Goal: Transaction & Acquisition: Purchase product/service

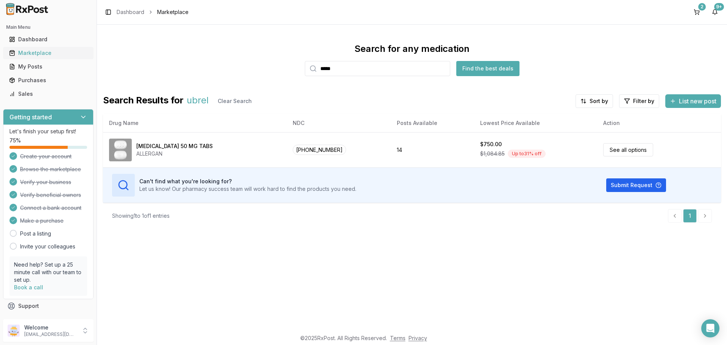
click at [35, 57] on div "Marketplace" at bounding box center [48, 53] width 78 height 8
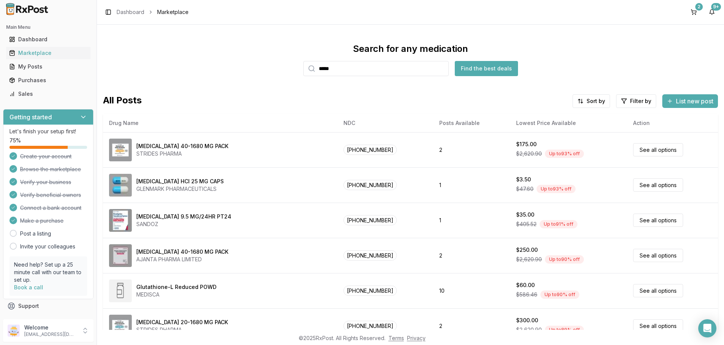
drag, startPoint x: 337, startPoint y: 88, endPoint x: 167, endPoint y: 98, distance: 170.1
click at [207, 96] on div "Search for any medication ***** Find the best deals All Posts Sort by Filter by…" at bounding box center [410, 186] width 615 height 287
click at [512, 76] on button "Find the best deals" at bounding box center [486, 68] width 63 height 15
click at [51, 43] on div "Dashboard" at bounding box center [48, 40] width 78 height 8
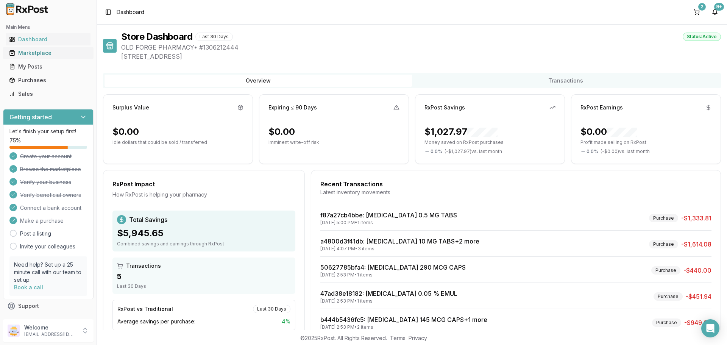
click at [36, 57] on div "Marketplace" at bounding box center [48, 53] width 78 height 8
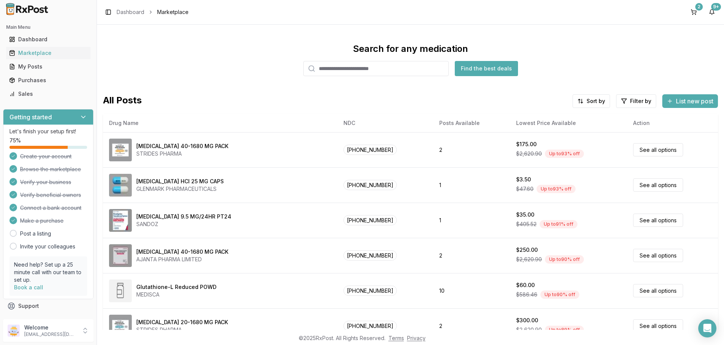
click at [380, 76] on input "search" at bounding box center [375, 68] width 145 height 15
type input "****"
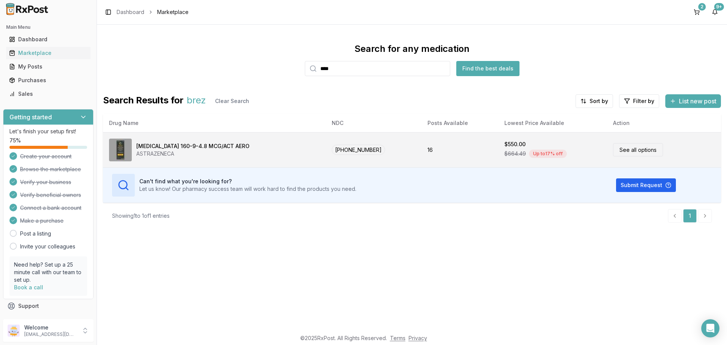
click at [643, 156] on link "See all options" at bounding box center [638, 149] width 50 height 13
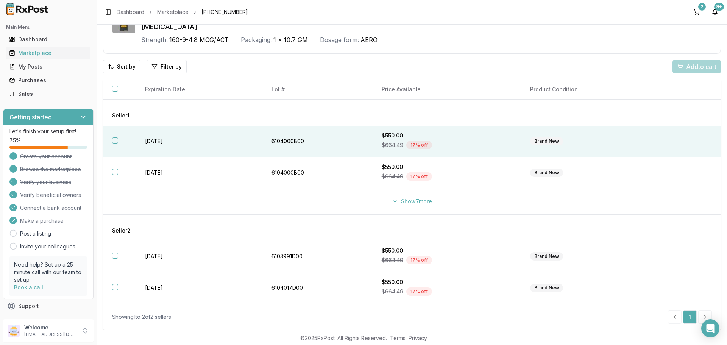
click at [118, 144] on button "button" at bounding box center [115, 141] width 6 height 6
click at [684, 62] on span "Add 1 to cart" at bounding box center [700, 66] width 33 height 9
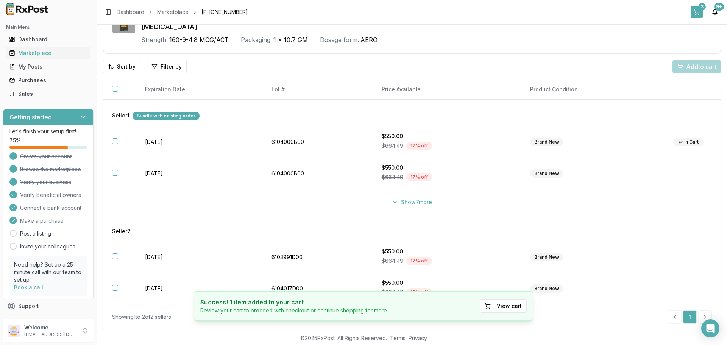
click at [691, 16] on button "3" at bounding box center [697, 12] width 12 height 12
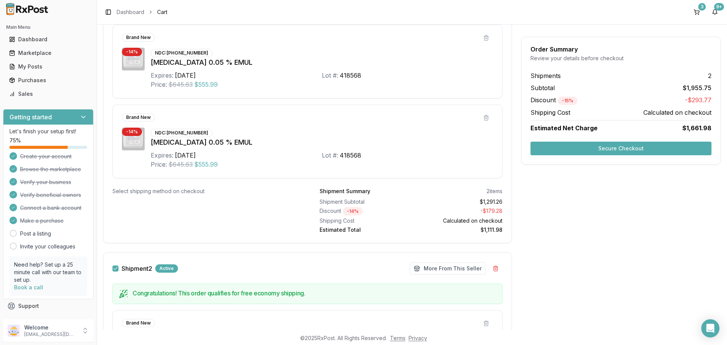
scroll to position [175, 0]
drag, startPoint x: 39, startPoint y: 61, endPoint x: 94, endPoint y: 66, distance: 54.8
click at [39, 57] on div "Marketplace" at bounding box center [48, 53] width 78 height 8
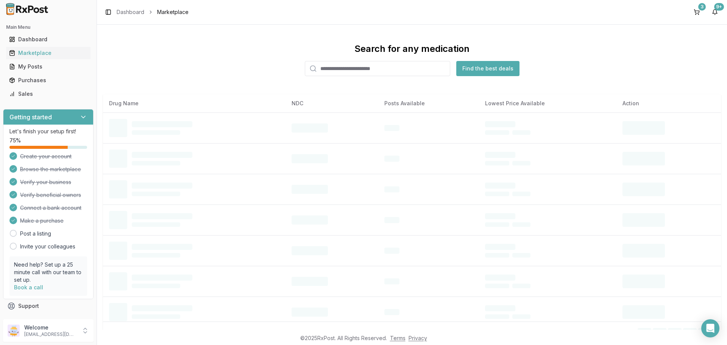
click at [314, 76] on input "search" at bounding box center [377, 68] width 145 height 15
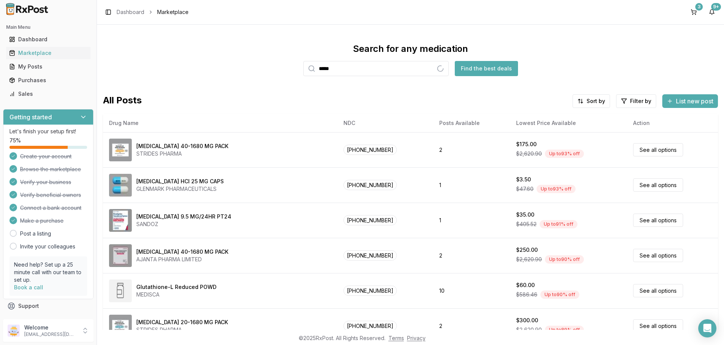
type input "*****"
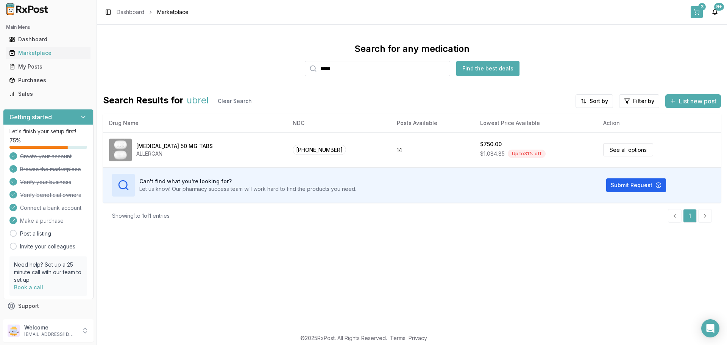
click at [691, 14] on button "3" at bounding box center [697, 12] width 12 height 12
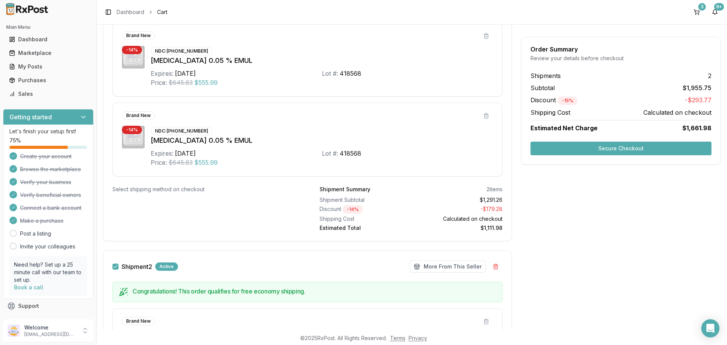
scroll to position [189, 0]
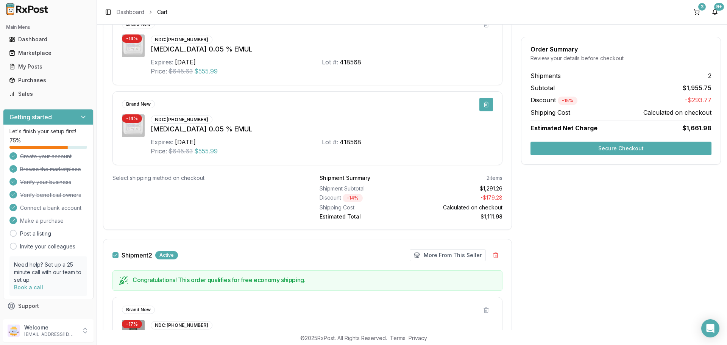
click at [482, 111] on button at bounding box center [487, 105] width 14 height 14
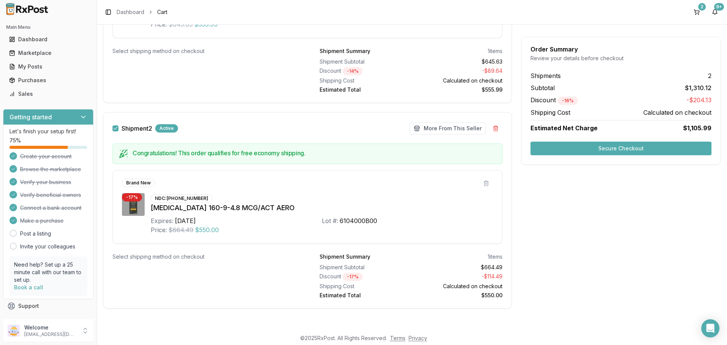
scroll to position [379, 0]
click at [619, 155] on button "Secure Checkout" at bounding box center [621, 149] width 181 height 14
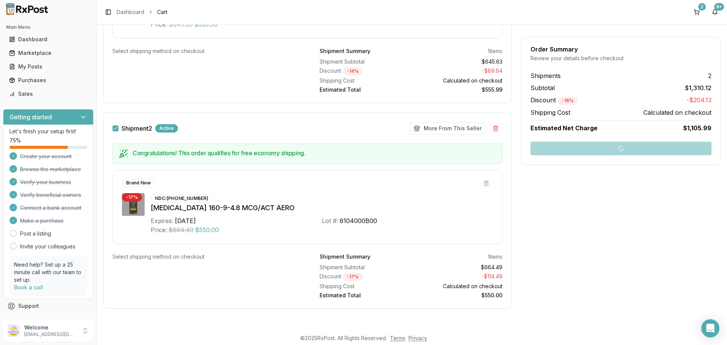
scroll to position [227, 0]
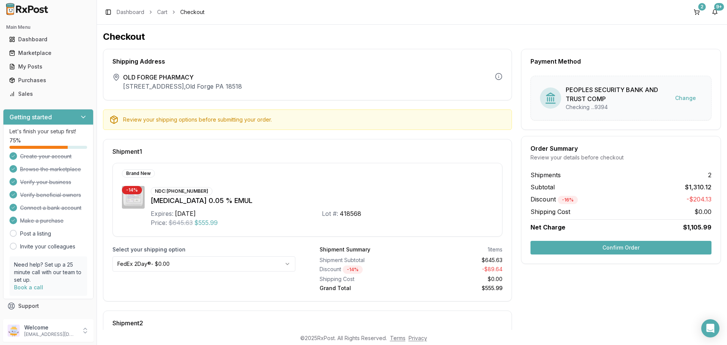
click at [624, 255] on button "Confirm Order" at bounding box center [621, 248] width 181 height 14
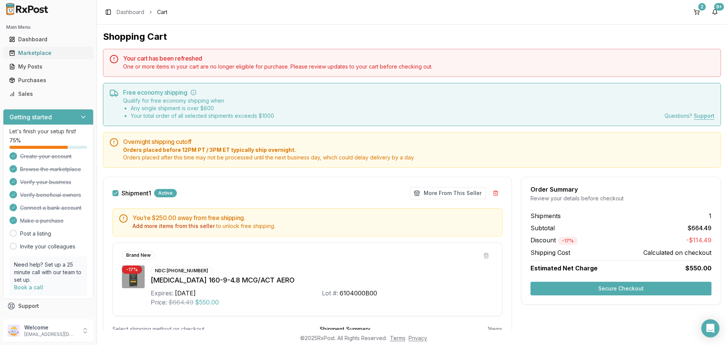
click at [52, 57] on div "Marketplace" at bounding box center [48, 53] width 78 height 8
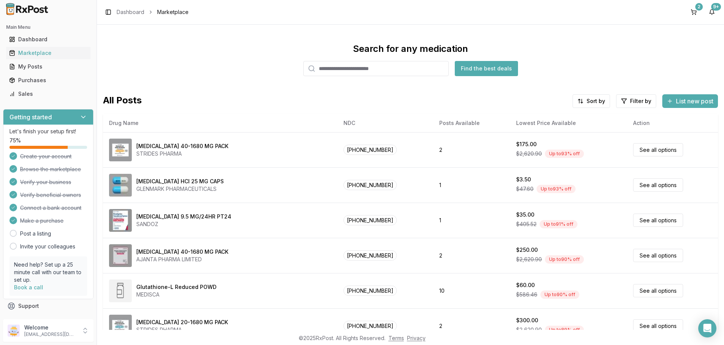
click at [337, 76] on input "search" at bounding box center [375, 68] width 145 height 15
type input "******"
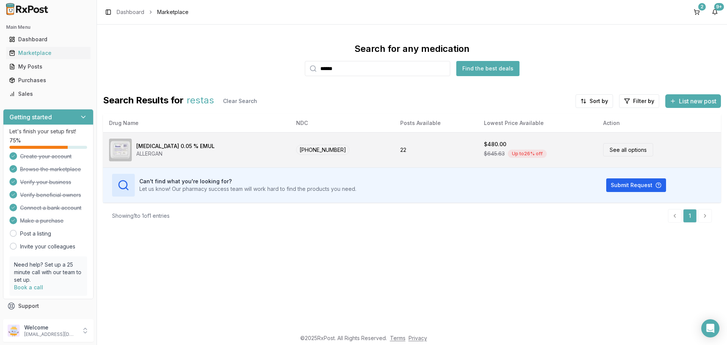
click at [627, 156] on link "See all options" at bounding box center [629, 149] width 50 height 13
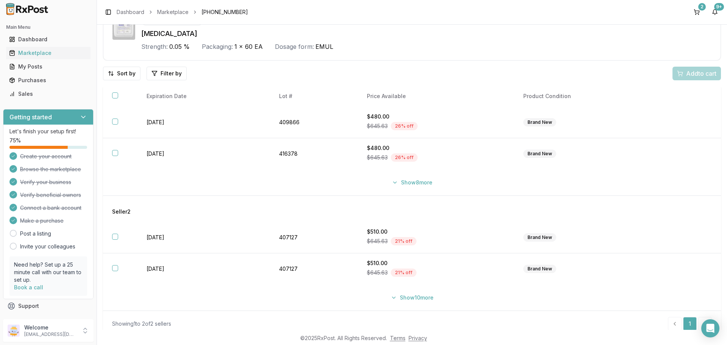
scroll to position [92, 0]
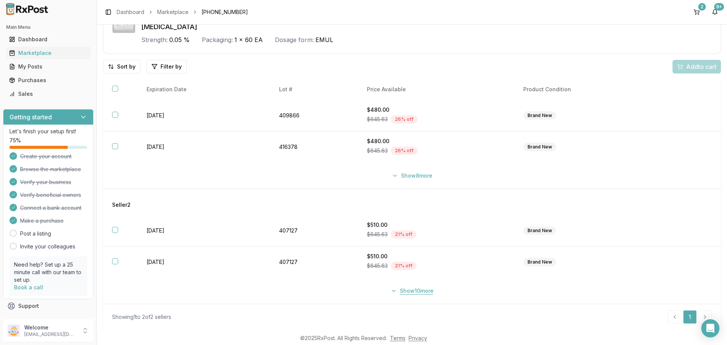
click at [424, 284] on button "Show 10 more" at bounding box center [412, 291] width 52 height 14
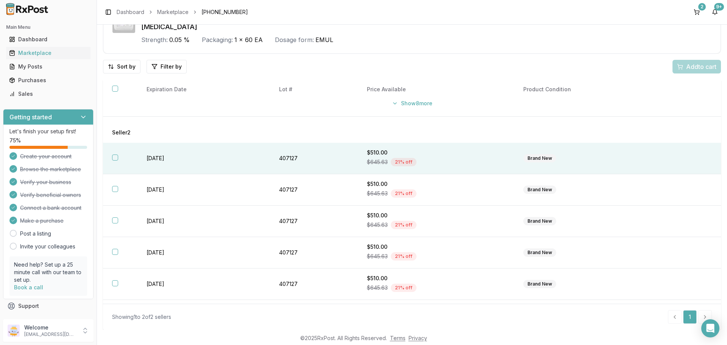
scroll to position [0, 0]
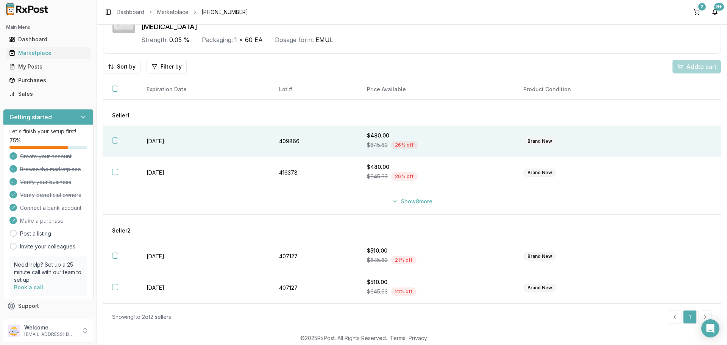
click at [390, 139] on div "$480.00" at bounding box center [436, 136] width 139 height 8
click at [684, 62] on span "Add 1 to cart" at bounding box center [700, 66] width 33 height 9
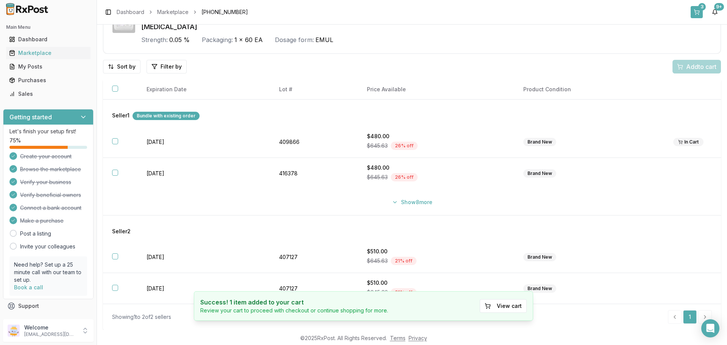
click at [691, 16] on button "3" at bounding box center [697, 12] width 12 height 12
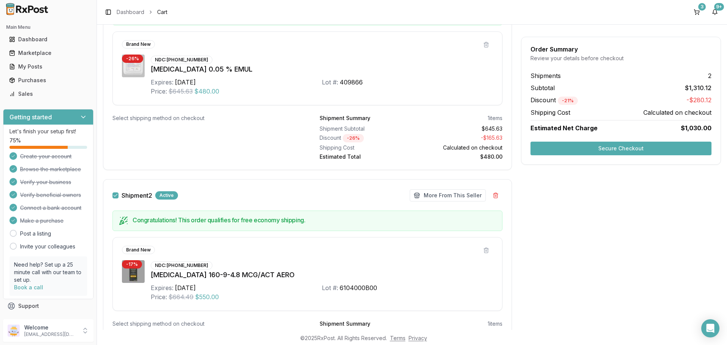
scroll to position [227, 0]
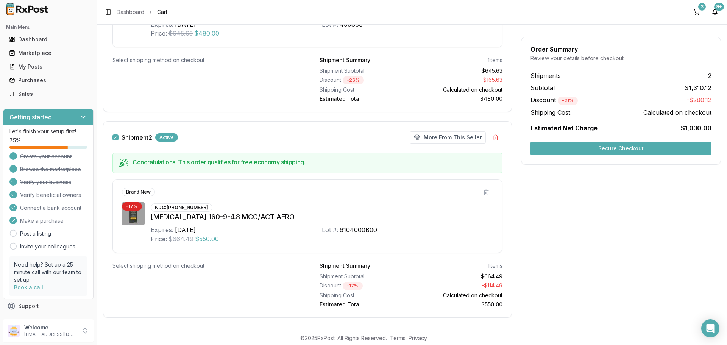
click at [646, 155] on button "Secure Checkout" at bounding box center [621, 149] width 181 height 14
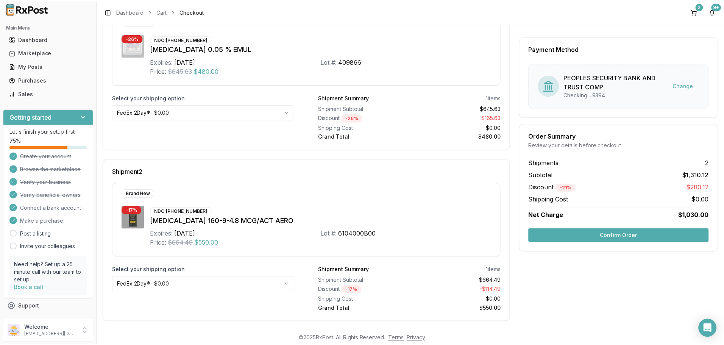
scroll to position [278, 0]
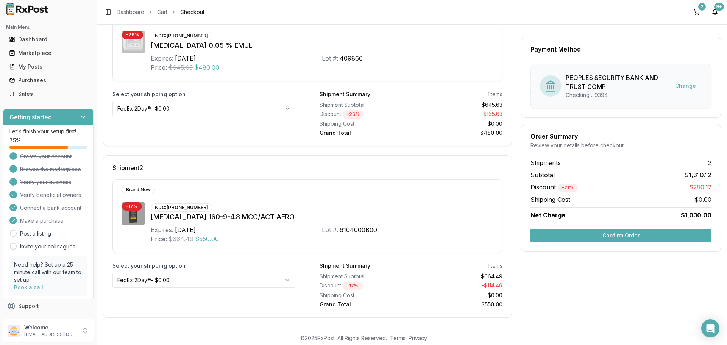
click at [638, 242] on button "Confirm Order" at bounding box center [621, 236] width 181 height 14
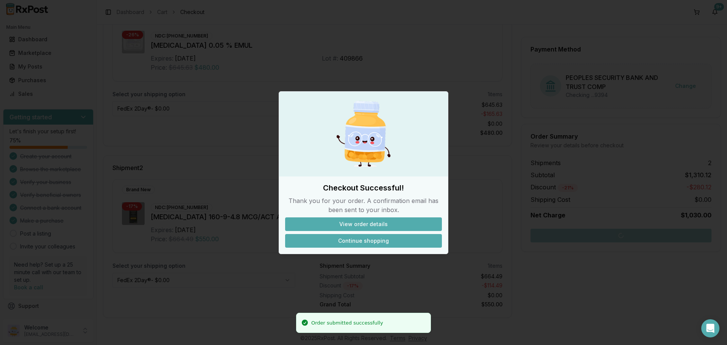
click at [375, 248] on button "Continue shopping" at bounding box center [363, 241] width 157 height 14
